Goal: Task Accomplishment & Management: Use online tool/utility

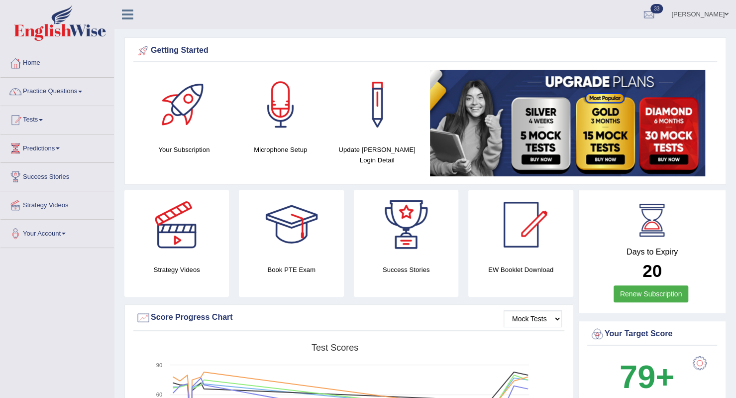
click at [81, 90] on link "Practice Questions" at bounding box center [56, 90] width 113 height 25
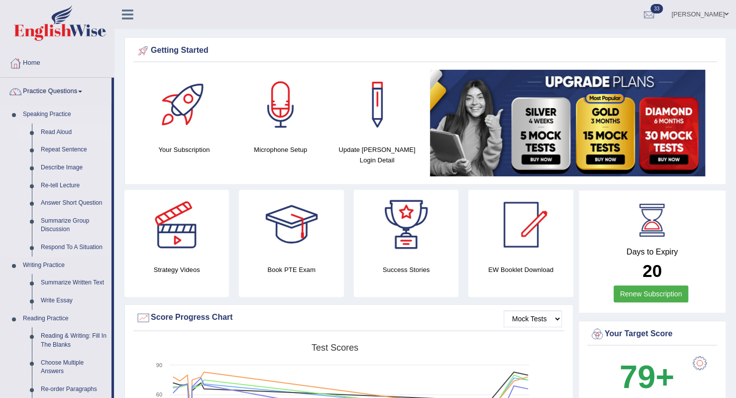
click at [70, 132] on link "Read Aloud" at bounding box center [73, 132] width 75 height 18
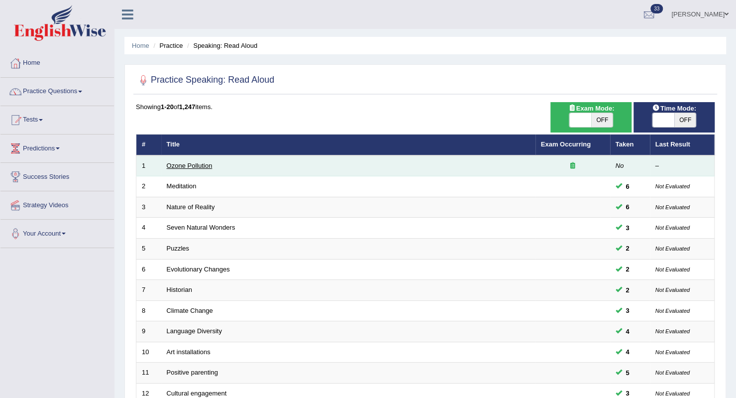
click at [204, 168] on link "Ozone Pollution" at bounding box center [190, 165] width 46 height 7
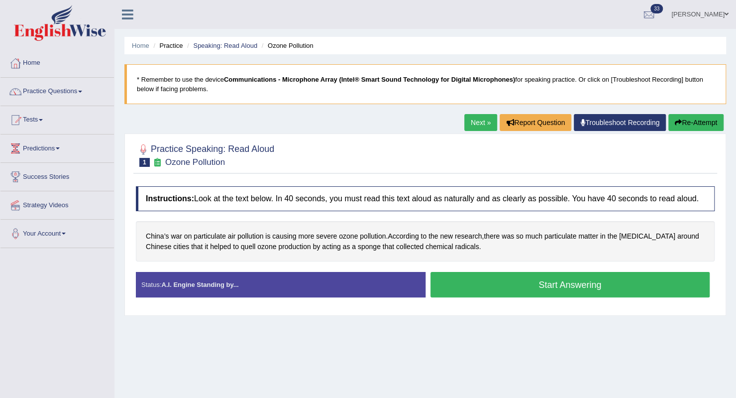
drag, startPoint x: 0, startPoint y: 0, endPoint x: 403, endPoint y: 210, distance: 454.6
click at [403, 210] on div "Instructions: Look at the text below. In 40 seconds, you must read this text al…" at bounding box center [425, 245] width 584 height 129
click at [536, 278] on button "Start Answering" at bounding box center [570, 284] width 280 height 25
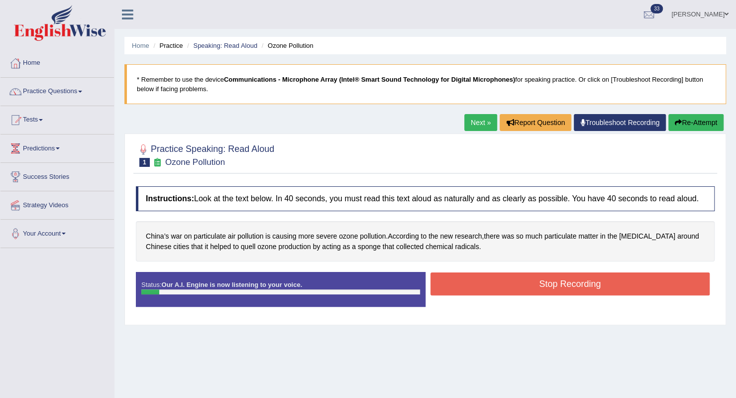
click at [692, 121] on button "Re-Attempt" at bounding box center [695, 122] width 55 height 17
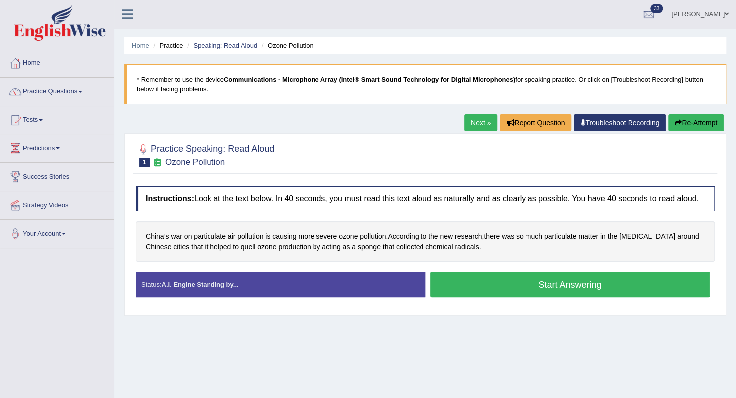
click at [531, 285] on button "Start Answering" at bounding box center [570, 284] width 280 height 25
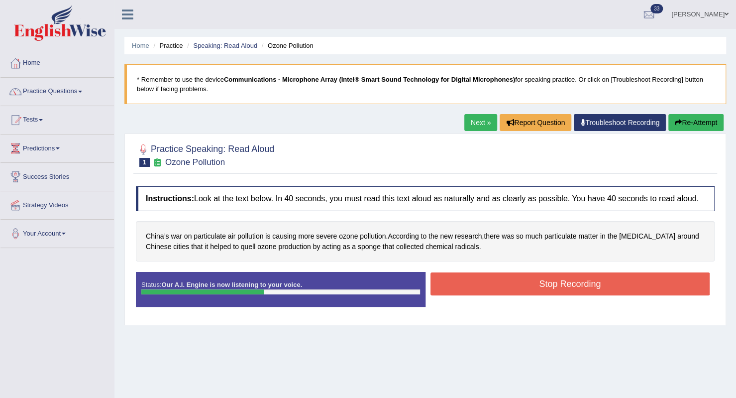
click at [533, 282] on button "Stop Recording" at bounding box center [570, 283] width 280 height 23
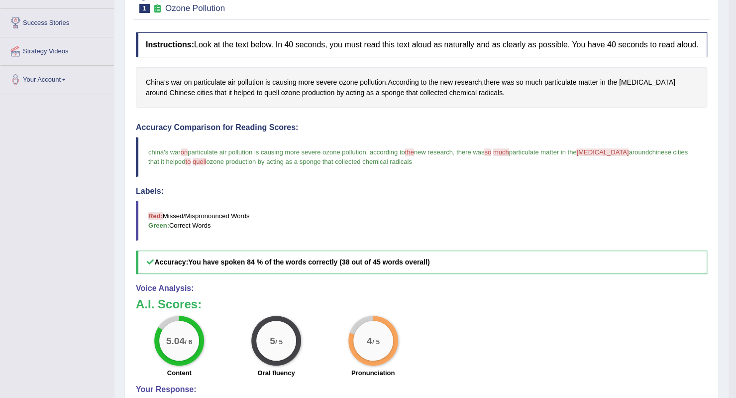
scroll to position [50, 0]
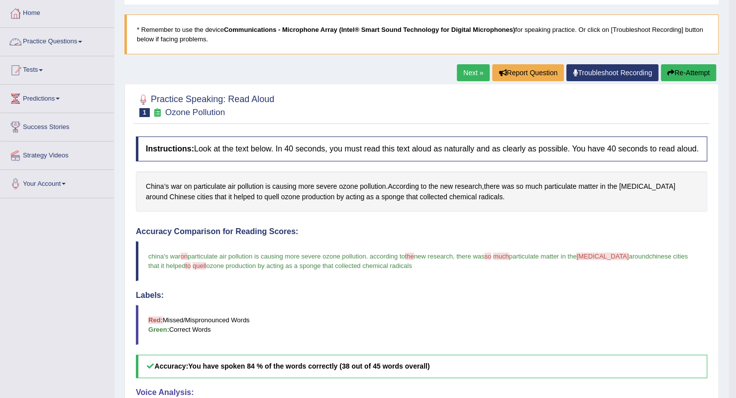
click at [79, 38] on link "Practice Questions" at bounding box center [56, 40] width 113 height 25
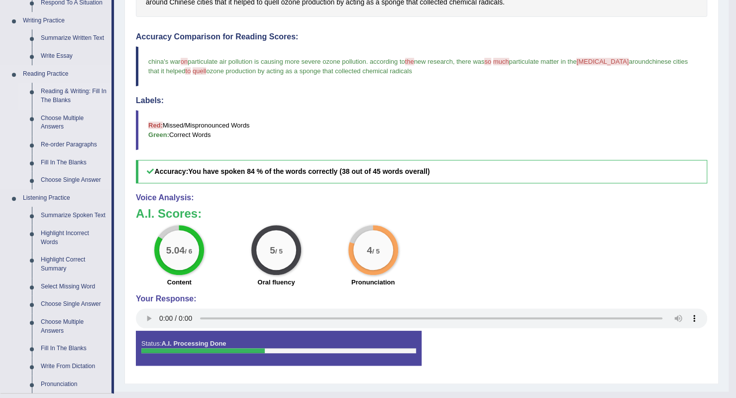
scroll to position [249, 0]
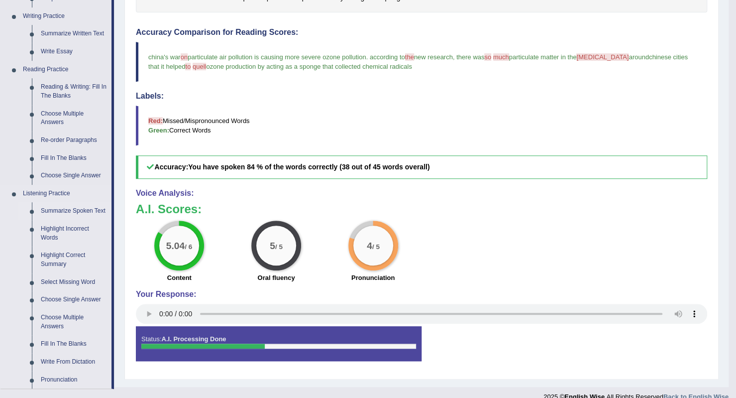
click at [52, 211] on link "Summarize Spoken Text" at bounding box center [73, 211] width 75 height 18
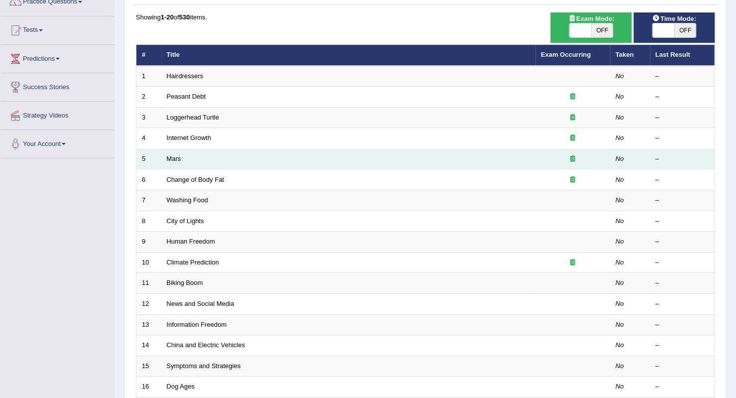
scroll to position [100, 0]
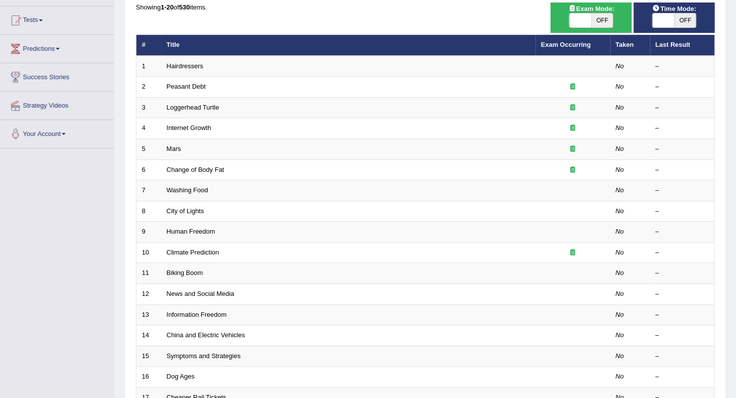
click at [58, 50] on link "Predictions" at bounding box center [56, 47] width 113 height 25
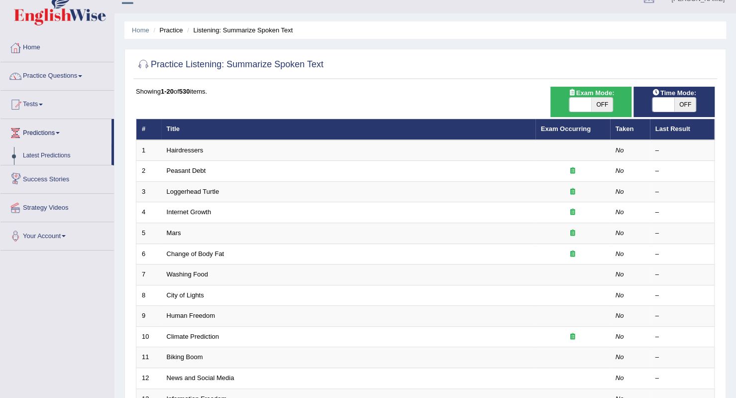
scroll to position [0, 0]
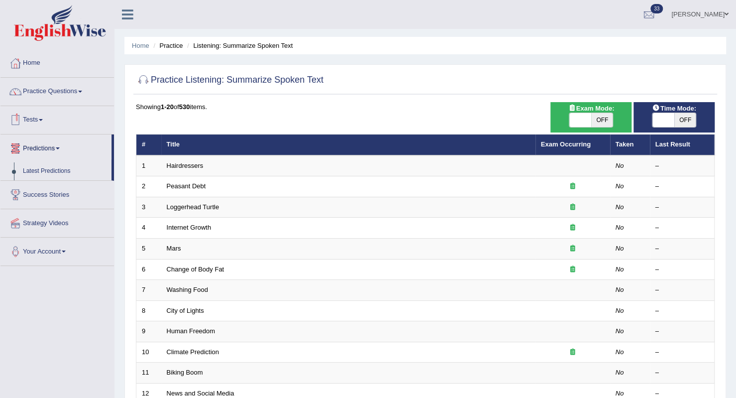
click at [47, 119] on link "Tests" at bounding box center [56, 118] width 113 height 25
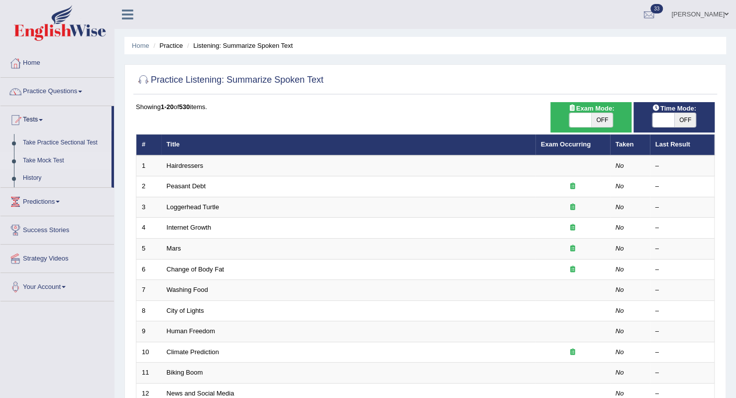
click at [50, 160] on link "Take Mock Test" at bounding box center [64, 161] width 93 height 18
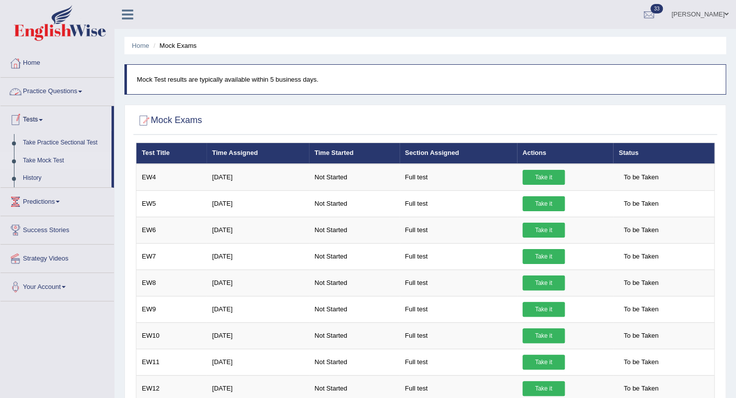
click at [84, 88] on link "Practice Questions" at bounding box center [56, 90] width 113 height 25
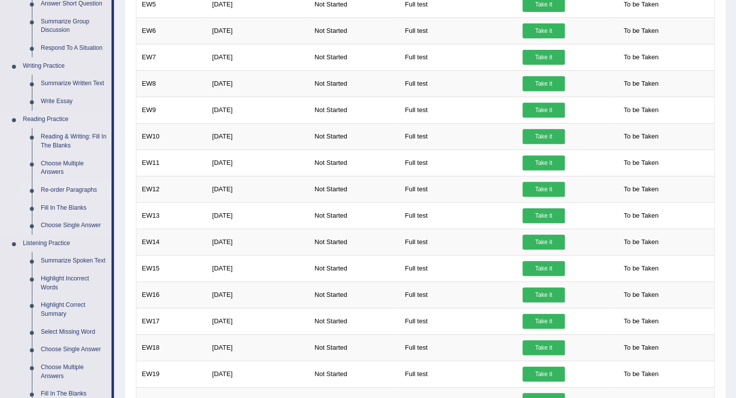
scroll to position [249, 0]
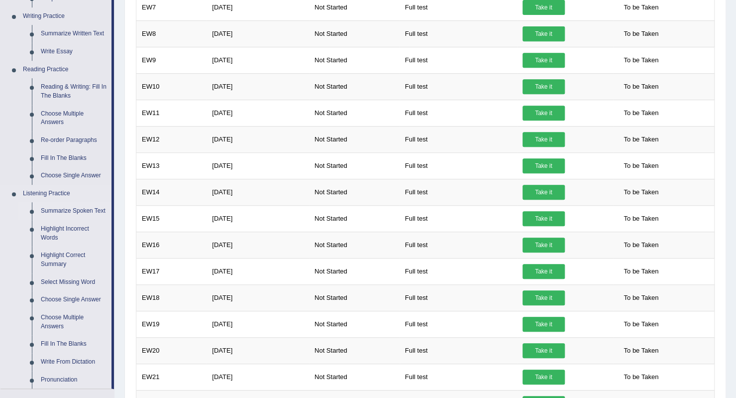
click at [74, 210] on link "Summarize Spoken Text" at bounding box center [73, 211] width 75 height 18
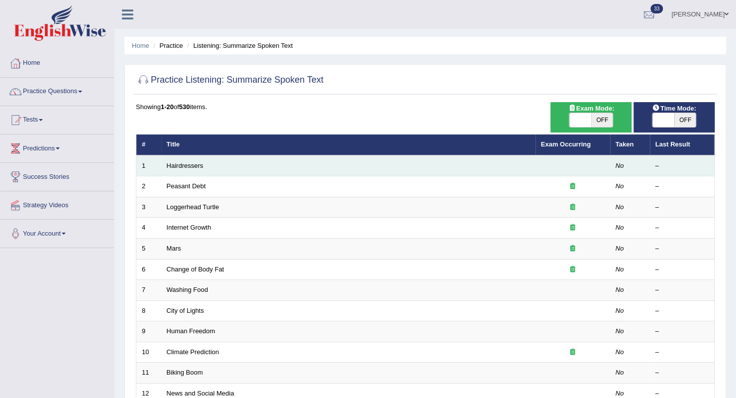
click at [205, 163] on td "Hairdressers" at bounding box center [348, 165] width 374 height 21
click at [185, 162] on link "Hairdressers" at bounding box center [185, 165] width 37 height 7
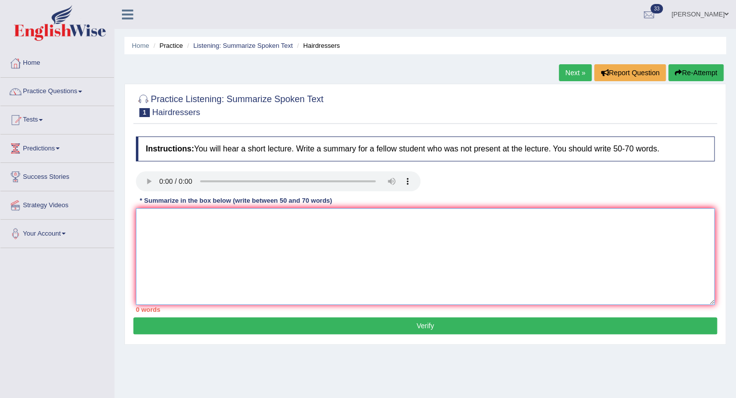
click at [181, 227] on textarea at bounding box center [425, 256] width 579 height 97
click at [210, 217] on textarea "The speaker provides infrormation hair dressing." at bounding box center [425, 256] width 579 height 97
click at [266, 217] on textarea "The speaker provides breif infrormation hair dressing." at bounding box center [425, 256] width 579 height 97
click at [339, 220] on textarea "The speaker provides breif infrormation about hair dressing." at bounding box center [425, 256] width 579 height 97
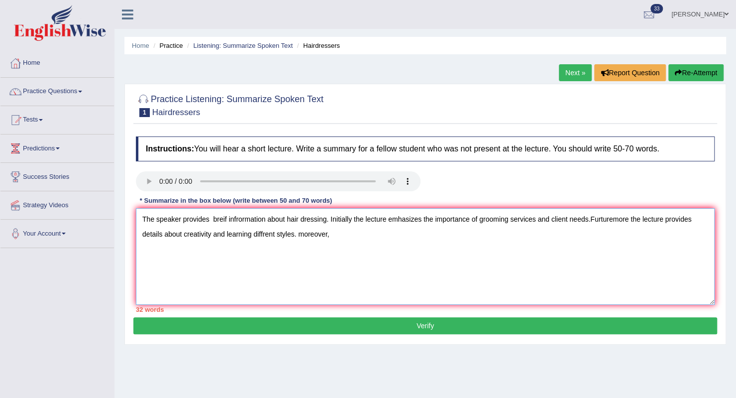
click at [303, 237] on textarea "The speaker provides breif infrormation about hair dressing. Initially the lect…" at bounding box center [425, 256] width 579 height 97
click at [339, 238] on textarea "The speaker provides breif infrormation about hair dressing. Initially the lect…" at bounding box center [425, 256] width 579 height 97
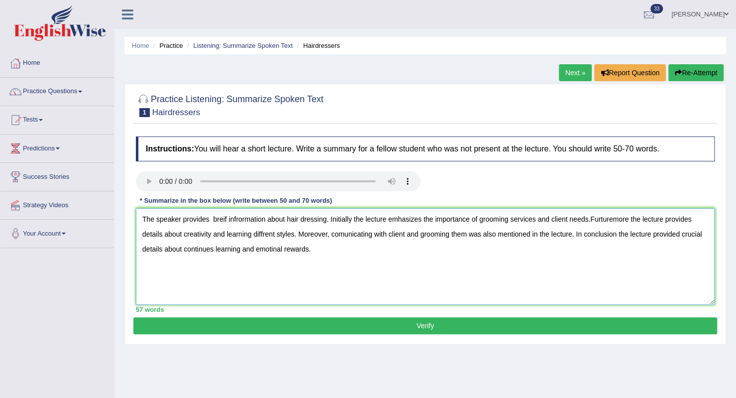
type textarea "The speaker provides breif infrormation about hair dressing. Initially the lect…"
click at [298, 319] on button "Verify" at bounding box center [425, 325] width 584 height 17
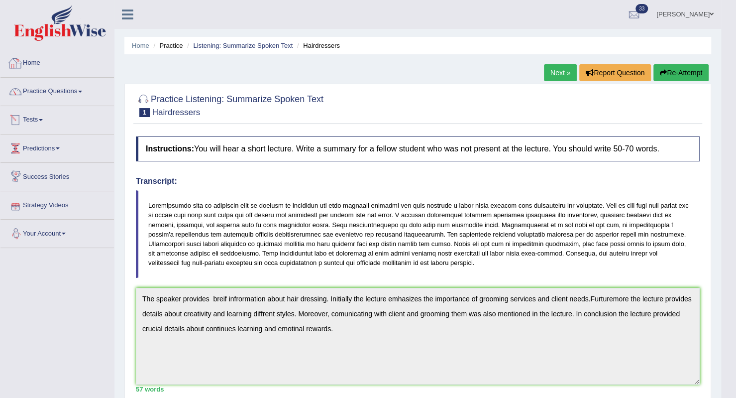
click at [24, 62] on link "Home" at bounding box center [56, 61] width 113 height 25
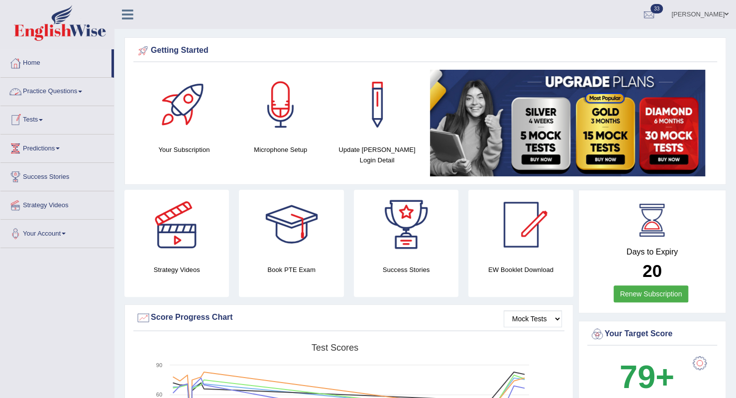
click at [83, 93] on link "Practice Questions" at bounding box center [56, 90] width 113 height 25
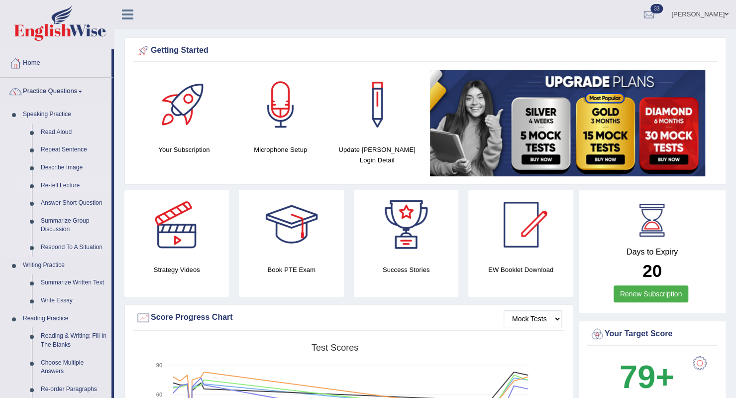
click at [82, 191] on link "Re-tell Lecture" at bounding box center [73, 186] width 75 height 18
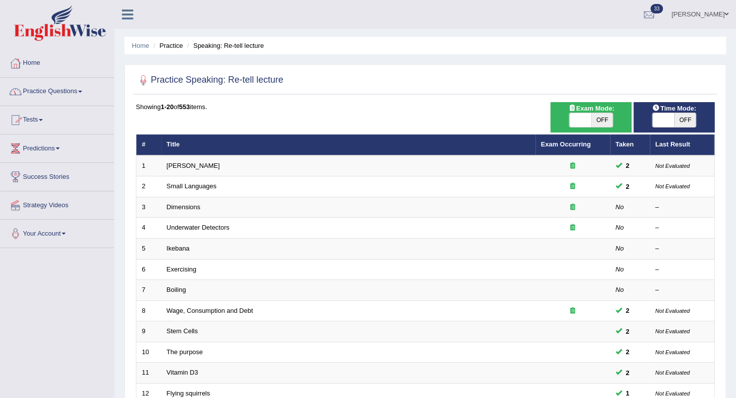
click at [46, 121] on link "Tests" at bounding box center [56, 118] width 113 height 25
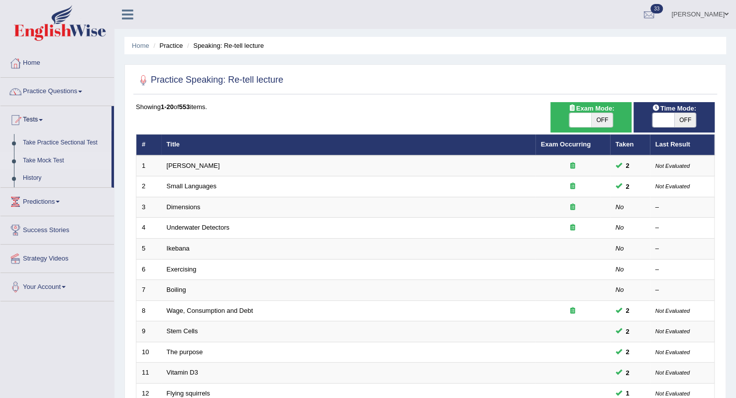
click at [51, 160] on link "Take Mock Test" at bounding box center [64, 161] width 93 height 18
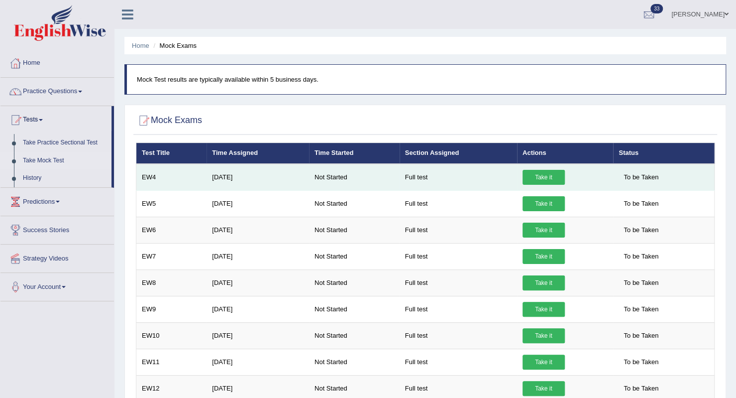
click at [551, 180] on link "Take it" at bounding box center [543, 177] width 42 height 15
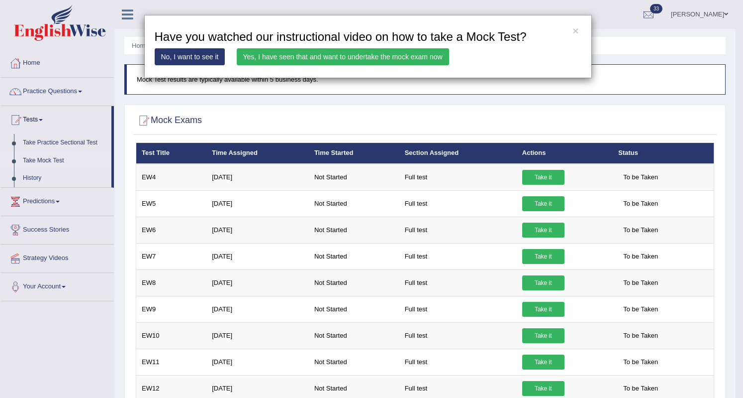
drag, startPoint x: 551, startPoint y: 180, endPoint x: 276, endPoint y: 59, distance: 300.5
click at [276, 59] on link "Yes, I have seen that and want to undertake the mock exam now" at bounding box center [343, 56] width 212 height 17
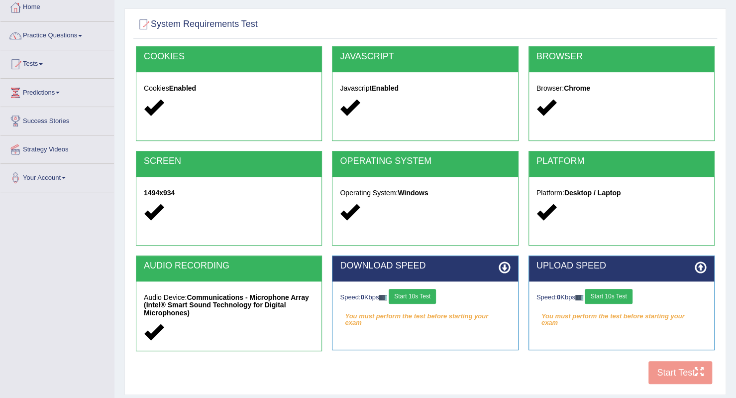
scroll to position [100, 0]
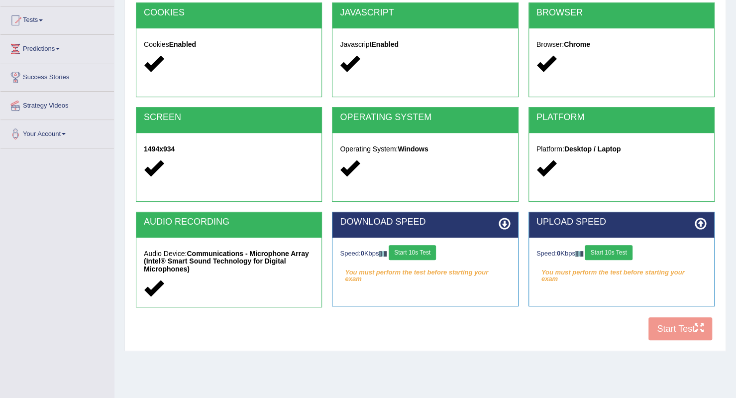
click at [425, 254] on button "Start 10s Test" at bounding box center [412, 252] width 47 height 15
click at [608, 255] on button "Start 10s Test" at bounding box center [608, 252] width 47 height 15
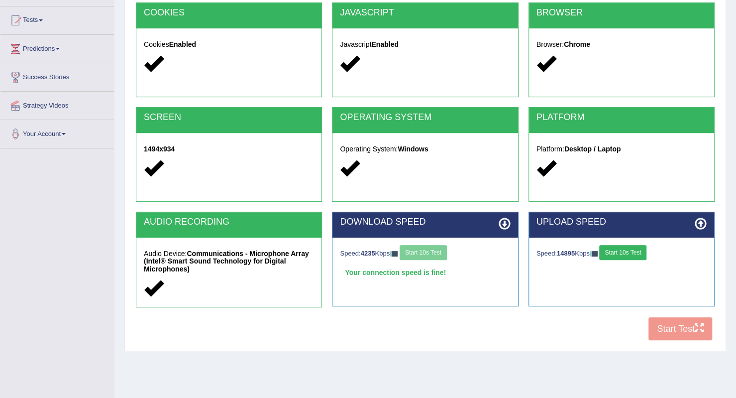
click at [412, 265] on div "Your connection speed is fine!" at bounding box center [425, 272] width 170 height 15
click at [422, 256] on div "Speed: 4235 Kbps Start 10s Test" at bounding box center [425, 253] width 170 height 17
click at [424, 254] on div "Speed: 4235 Kbps Start 10s Test" at bounding box center [425, 253] width 170 height 17
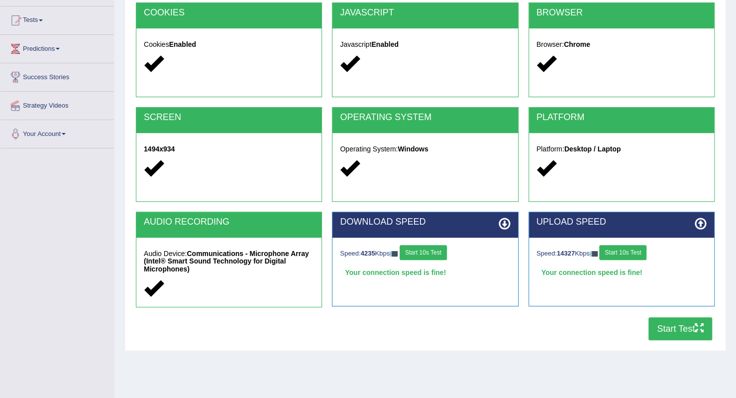
click at [672, 325] on button "Start Test" at bounding box center [680, 328] width 64 height 23
